Goal: Task Accomplishment & Management: Complete application form

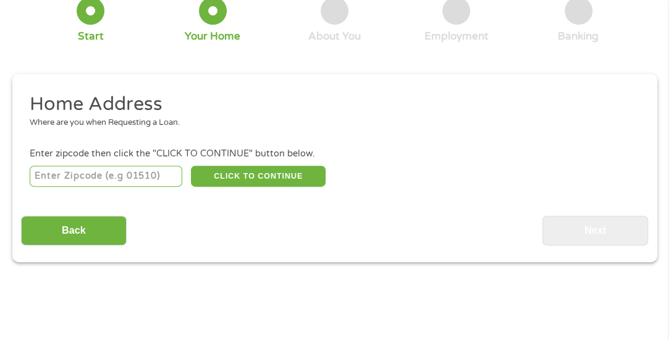
scroll to position [130, 0]
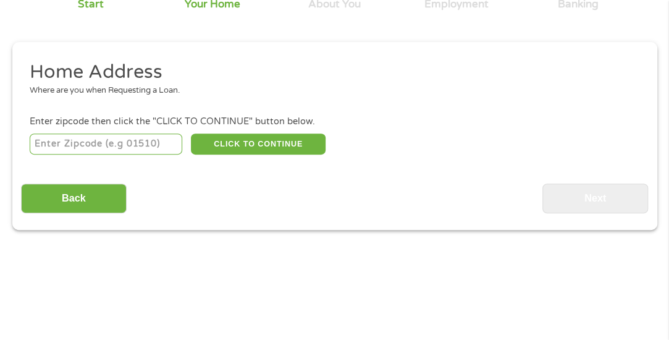
click at [76, 138] on input "number" at bounding box center [106, 144] width 153 height 21
type input "75701"
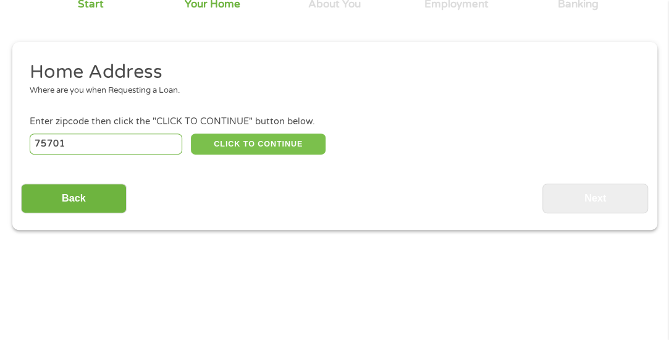
click at [231, 143] on button "CLICK TO CONTINUE" at bounding box center [258, 144] width 135 height 21
type input "75701"
type input "[PERSON_NAME]"
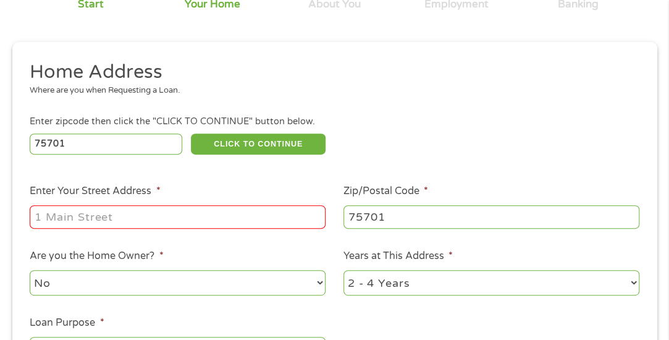
click at [240, 215] on input "Enter Your Street Address *" at bounding box center [178, 216] width 296 height 23
type input "[STREET_ADDRESS][PERSON_NAME]"
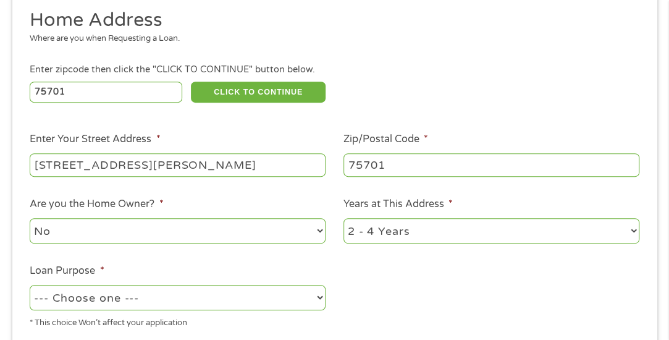
scroll to position [253, 0]
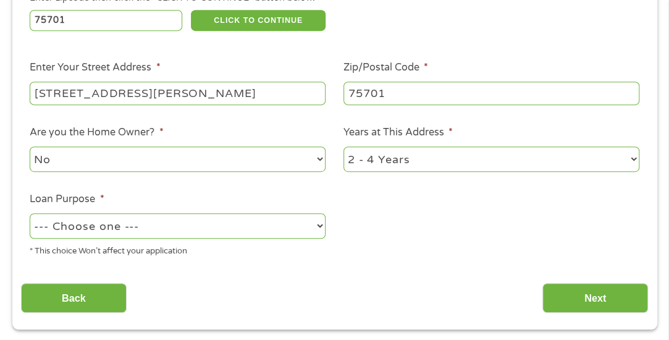
drag, startPoint x: 388, startPoint y: 161, endPoint x: 376, endPoint y: 164, distance: 12.0
click at [380, 163] on select "1 Year or less 1 - 2 Years 2 - 4 Years Over 4 Years" at bounding box center [492, 159] width 296 height 25
select select "12months"
click at [344, 147] on select "1 Year or less 1 - 2 Years 2 - 4 Years Over 4 Years" at bounding box center [492, 159] width 296 height 25
click at [172, 228] on select "--- Choose one --- Pay Bills Debt Consolidation Home Improvement Major Purchase…" at bounding box center [178, 225] width 296 height 25
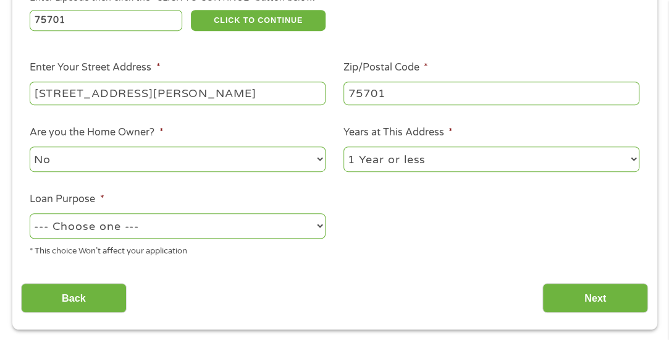
select select "shorttermcash"
click at [30, 214] on select "--- Choose one --- Pay Bills Debt Consolidation Home Improvement Major Purchase…" at bounding box center [178, 225] width 296 height 25
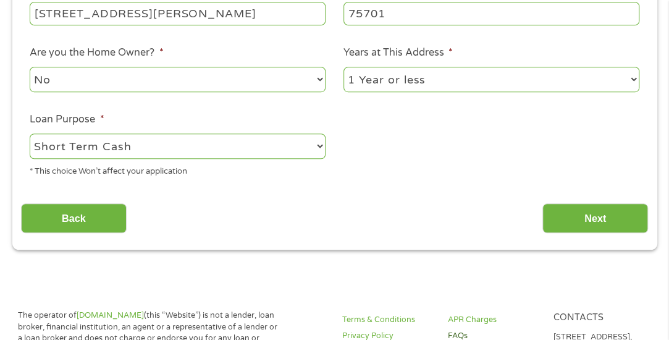
scroll to position [439, 0]
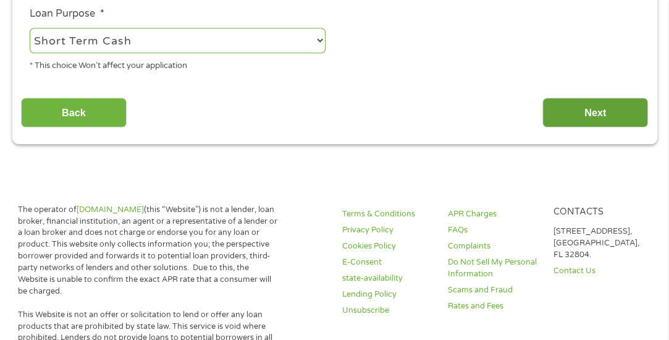
click at [598, 117] on input "Next" at bounding box center [596, 113] width 106 height 30
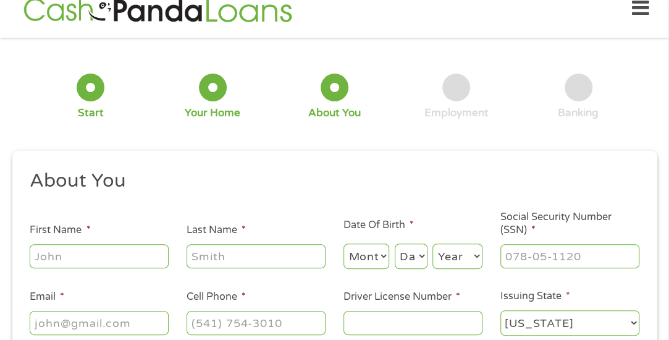
scroll to position [6, 0]
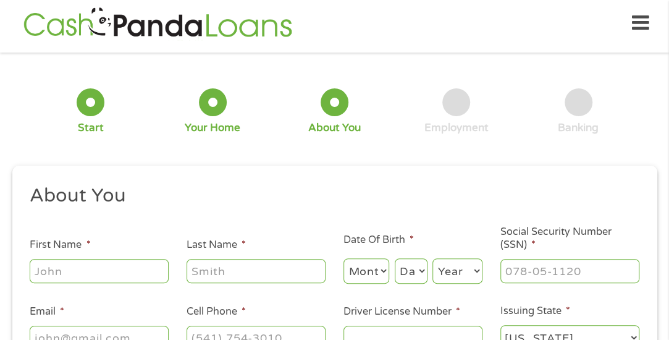
click at [90, 276] on input "First Name *" at bounding box center [99, 270] width 139 height 23
type input "[PERSON_NAME]"
type input "[PERSON_NAME][EMAIL_ADDRESS][DOMAIN_NAME]"
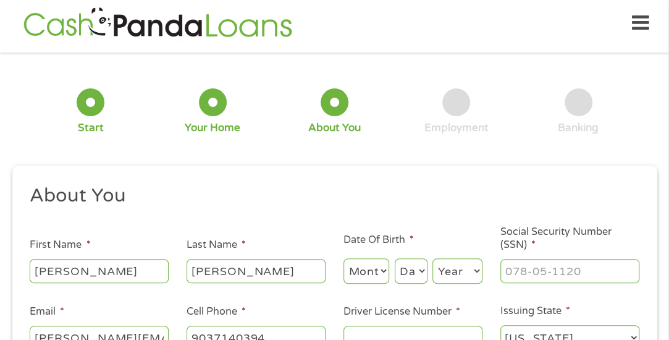
type input "[PHONE_NUMBER]"
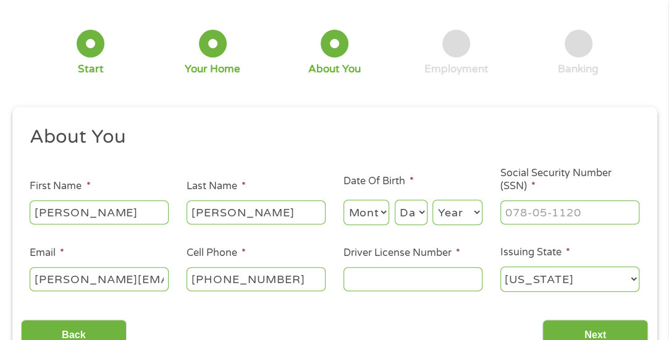
scroll to position [130, 0]
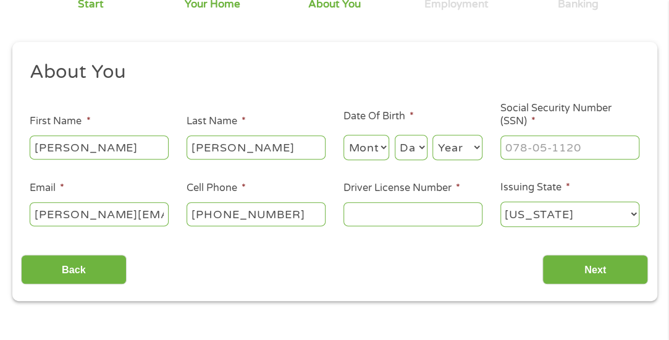
click at [359, 143] on select "Month 1 2 3 4 5 6 7 8 9 10 11 12" at bounding box center [367, 147] width 46 height 25
select select "2"
click at [344, 135] on select "Month 1 2 3 4 5 6 7 8 9 10 11 12" at bounding box center [367, 147] width 46 height 25
click at [419, 147] on select "Day 1 2 3 4 5 6 7 8 9 10 11 12 13 14 15 16 17 18 19 20 21 22 23 24 25 26 27 28 …" at bounding box center [411, 147] width 33 height 25
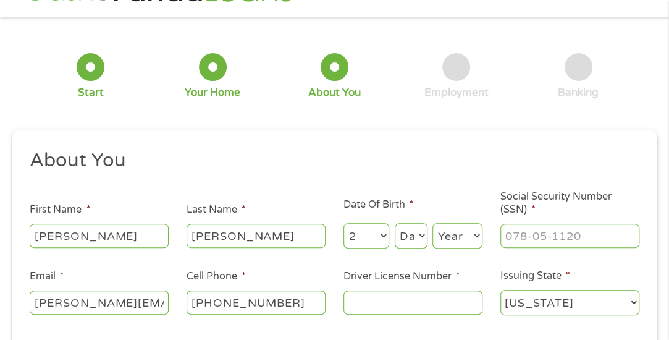
scroll to position [68, 0]
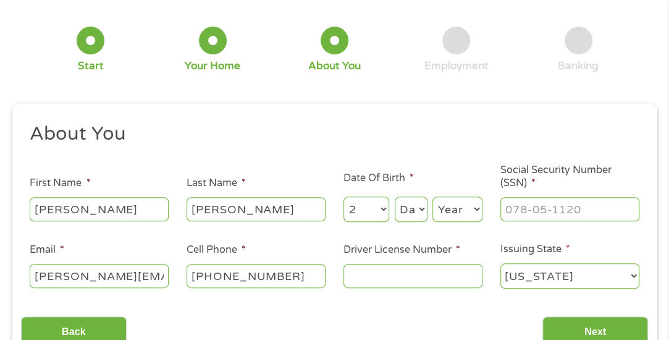
click at [412, 211] on select "Day 1 2 3 4 5 6 7 8 9 10 11 12 13 14 15 16 17 18 19 20 21 22 23 24 25 26 27 28 …" at bounding box center [411, 209] width 33 height 25
select select "14"
click at [395, 197] on select "Day 1 2 3 4 5 6 7 8 9 10 11 12 13 14 15 16 17 18 19 20 21 22 23 24 25 26 27 28 …" at bounding box center [411, 209] width 33 height 25
click at [446, 213] on select "Year [DATE] 2006 2005 2004 2003 2002 2001 2000 1999 1998 1997 1996 1995 1994 19…" at bounding box center [458, 209] width 50 height 25
select select "1985"
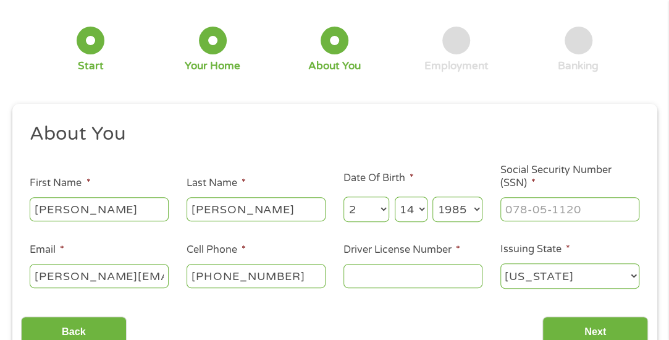
click at [433, 197] on select "Year [DATE] 2006 2005 2004 2003 2002 2001 2000 1999 1998 1997 1996 1995 1994 19…" at bounding box center [458, 209] width 50 height 25
click at [550, 215] on input "___-__-____" at bounding box center [570, 208] width 139 height 23
type input "449-75-8009"
click at [296, 277] on input "[PHONE_NUMBER]" at bounding box center [256, 275] width 139 height 23
type input "[PHONE_NUMBER]"
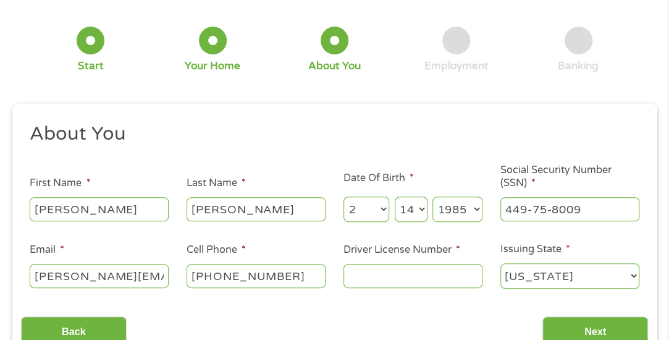
click at [444, 283] on input "Driver License Number *" at bounding box center [413, 275] width 139 height 23
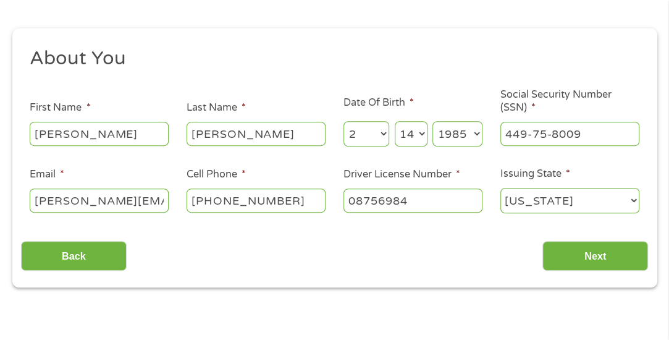
scroll to position [192, 0]
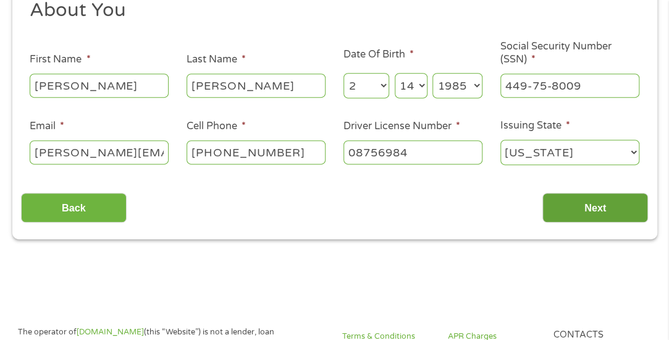
type input "08756984"
click at [592, 202] on input "Next" at bounding box center [596, 208] width 106 height 30
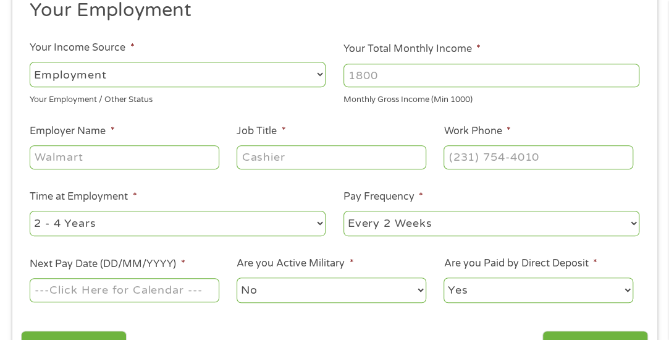
click at [400, 56] on li "Your Total Monthly Income * Monthly Gross Income (Min 1000)" at bounding box center [492, 73] width 314 height 64
click at [393, 72] on input "Your Total Monthly Income *" at bounding box center [492, 75] width 296 height 23
type input "1800"
drag, startPoint x: 142, startPoint y: 171, endPoint x: 141, endPoint y: 162, distance: 8.7
click at [141, 170] on div at bounding box center [124, 157] width 189 height 28
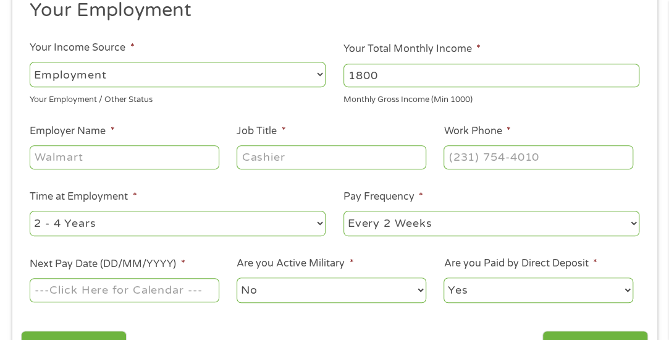
click at [142, 161] on input "Employer Name *" at bounding box center [124, 156] width 189 height 23
type input "Dairy Queen"
type input "Team Member"
click at [497, 159] on input "(___) ___-____" at bounding box center [538, 156] width 189 height 23
type input "[PHONE_NUMBER]"
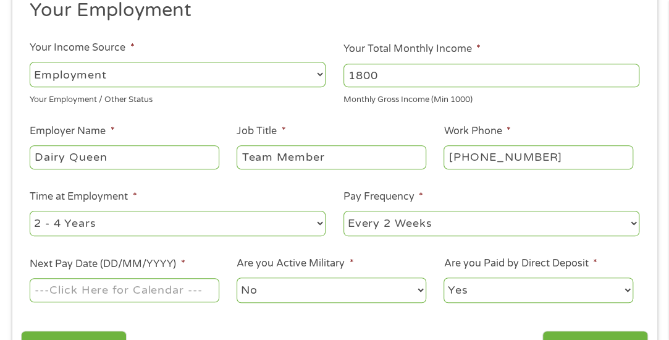
click at [216, 213] on div "--- Choose one --- 1 Year or less 1 - 2 Years 2 - 4 Years Over 4 Years" at bounding box center [178, 224] width 296 height 30
drag, startPoint x: 215, startPoint y: 213, endPoint x: 213, endPoint y: 223, distance: 10.1
click at [215, 218] on select "--- Choose one --- 1 Year or less 1 - 2 Years 2 - 4 Years Over 4 Years" at bounding box center [178, 223] width 296 height 25
select select "12months"
click at [30, 211] on select "--- Choose one --- 1 Year or less 1 - 2 Years 2 - 4 Years Over 4 Years" at bounding box center [178, 223] width 296 height 25
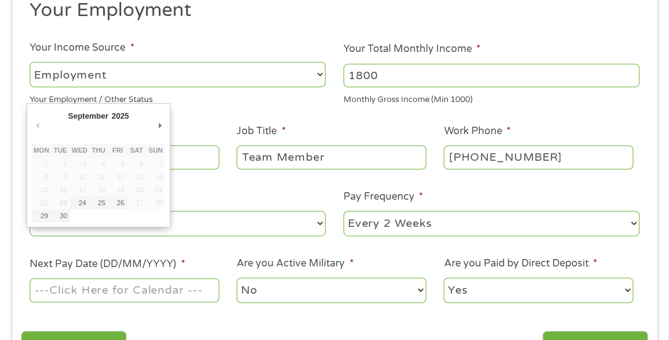
click at [112, 292] on input "Next Pay Date (DD/MM/YYYY) *" at bounding box center [124, 289] width 189 height 23
type input "[DATE]"
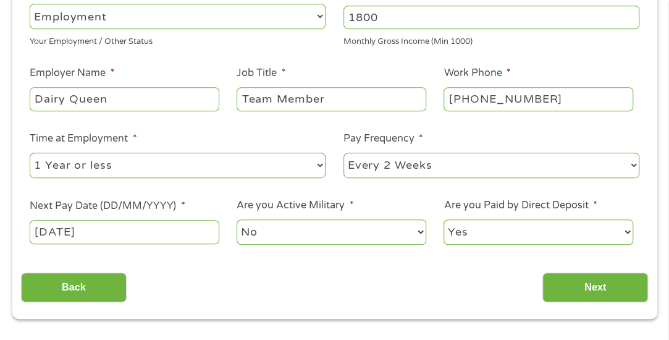
scroll to position [315, 0]
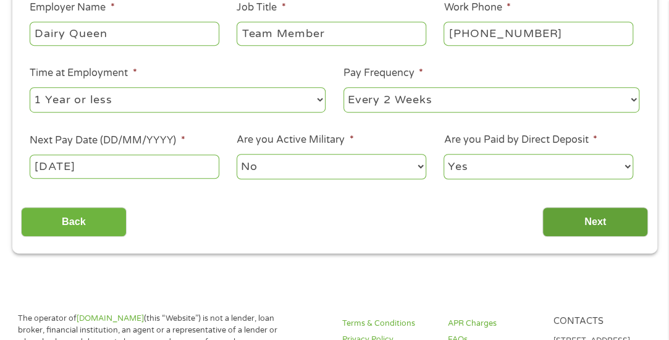
drag, startPoint x: 575, startPoint y: 218, endPoint x: 582, endPoint y: 218, distance: 7.4
click at [578, 218] on input "Next" at bounding box center [596, 222] width 106 height 30
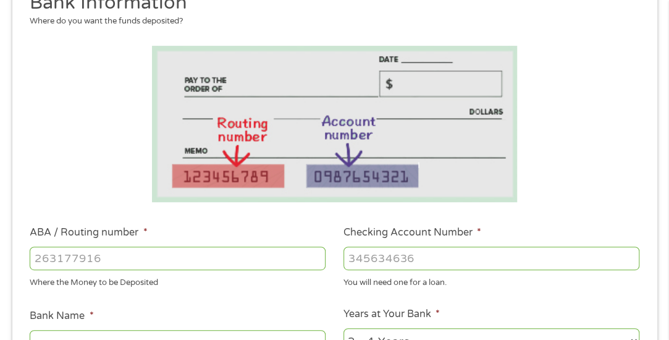
scroll to position [253, 0]
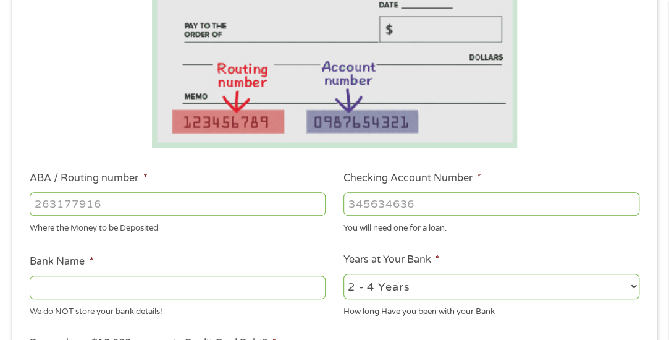
drag, startPoint x: 114, startPoint y: 203, endPoint x: 109, endPoint y: 197, distance: 7.5
click at [114, 203] on input "ABA / Routing number *" at bounding box center [178, 203] width 296 height 23
type input "125109006"
type input "Coastal Community Bank"
type input "125109006"
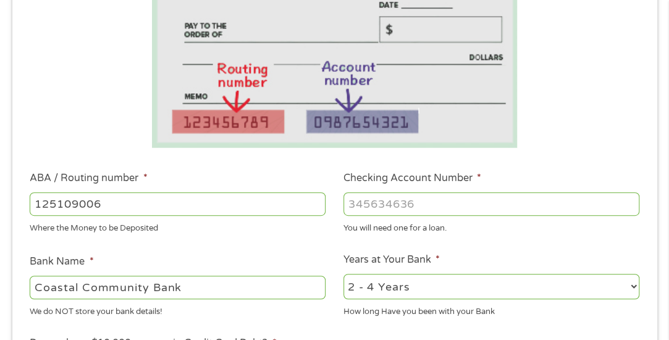
click at [436, 206] on input "Checking Account Number *" at bounding box center [492, 203] width 296 height 23
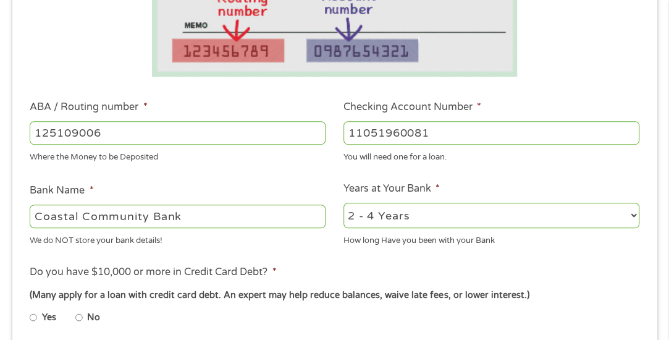
scroll to position [377, 0]
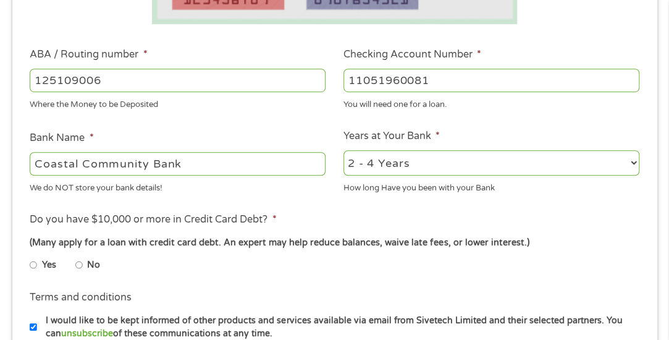
type input "11051960081"
drag, startPoint x: 429, startPoint y: 159, endPoint x: 421, endPoint y: 156, distance: 8.9
click at [429, 159] on select "2 - 4 Years 6 - 12 Months 1 - 2 Years Over 4 Years" at bounding box center [492, 162] width 296 height 25
